Goal: Find specific page/section: Find specific page/section

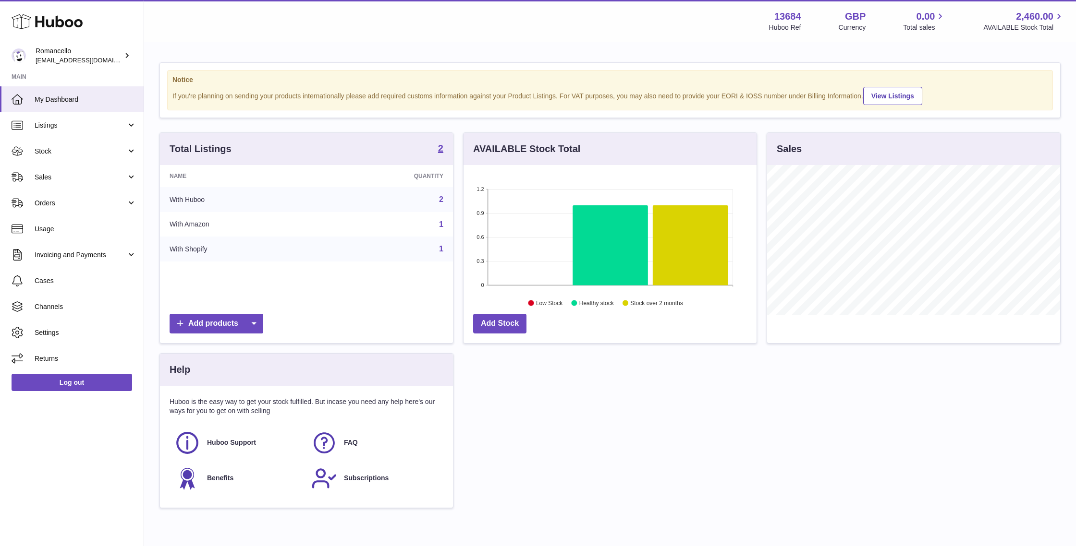
scroll to position [150, 293]
click at [73, 155] on span "Stock" at bounding box center [81, 151] width 92 height 9
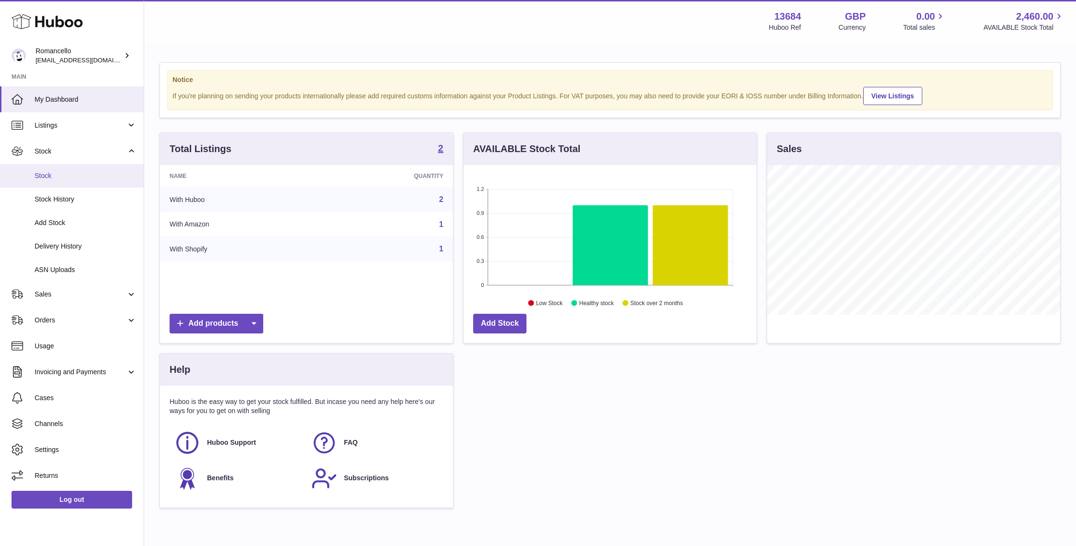
click at [91, 171] on span "Stock" at bounding box center [86, 175] width 102 height 9
